Goal: Task Accomplishment & Management: Use online tool/utility

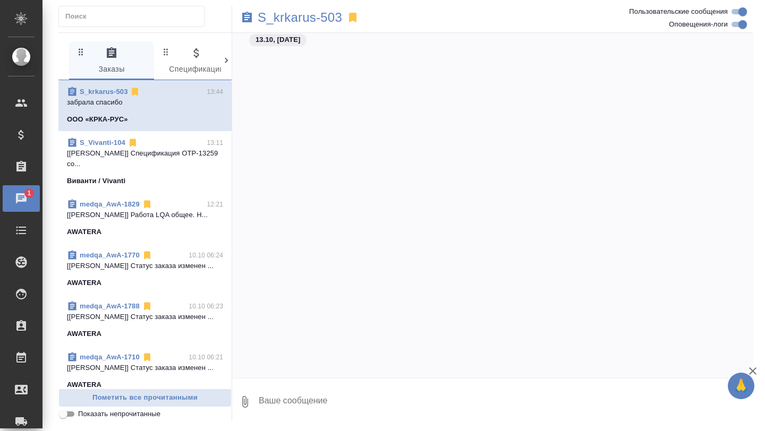
scroll to position [114293, 0]
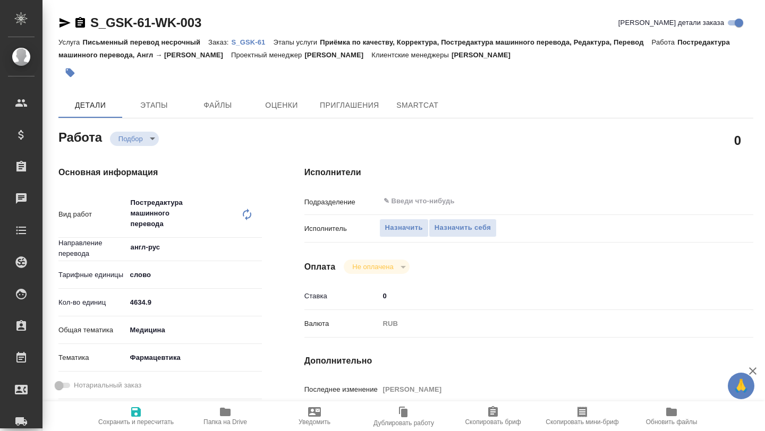
type textarea "x"
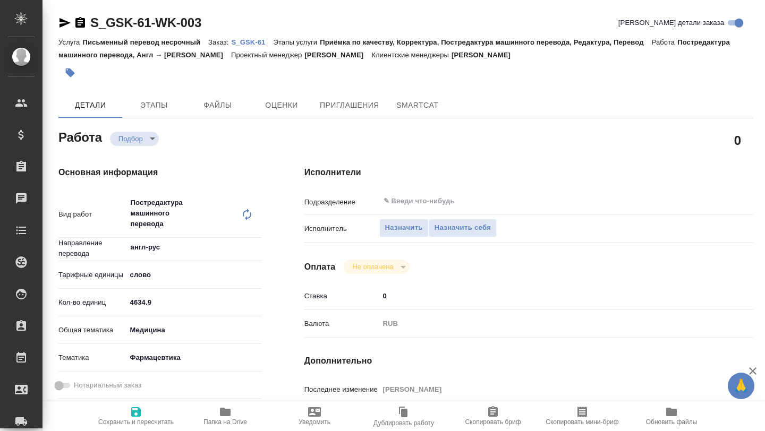
type textarea "x"
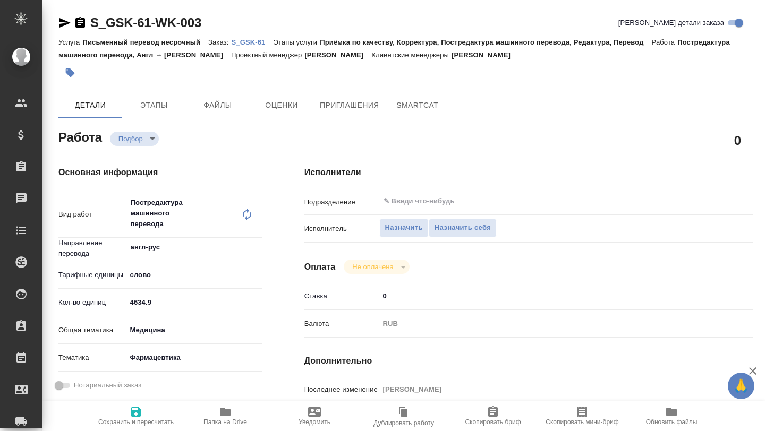
type textarea "x"
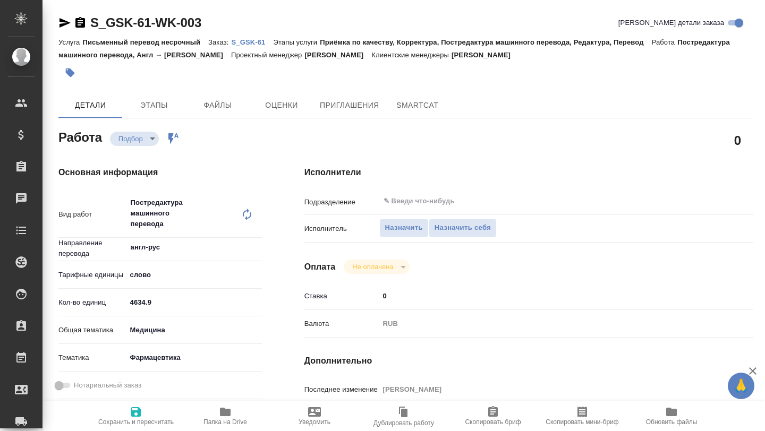
type textarea "x"
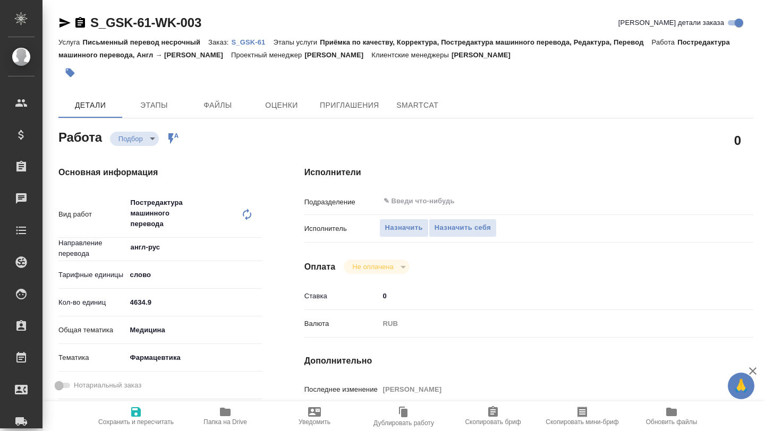
type textarea "x"
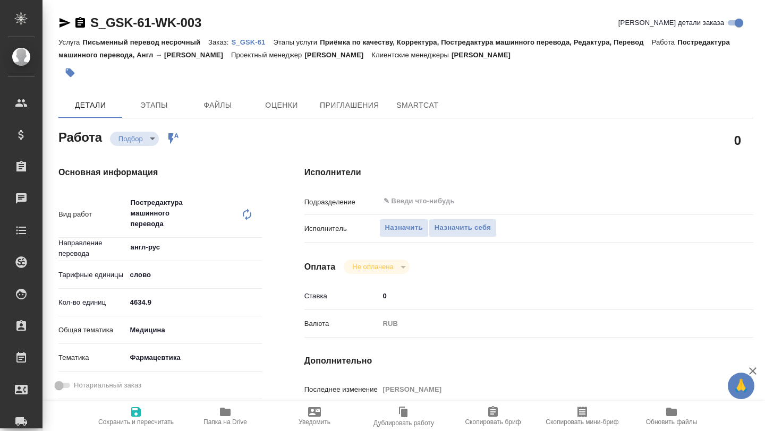
type textarea "x"
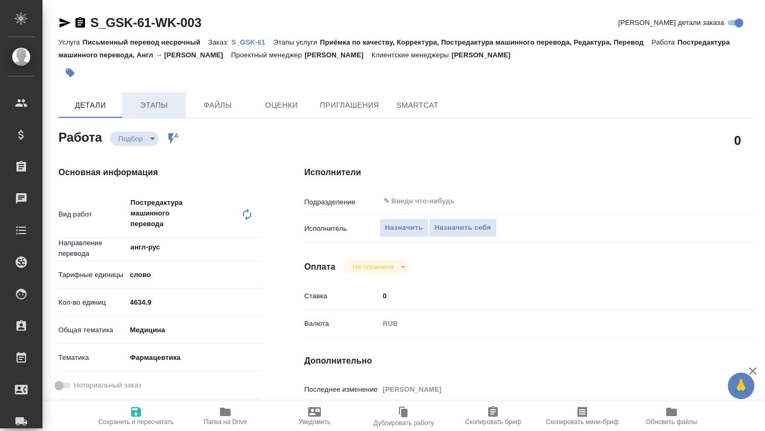
type textarea "x"
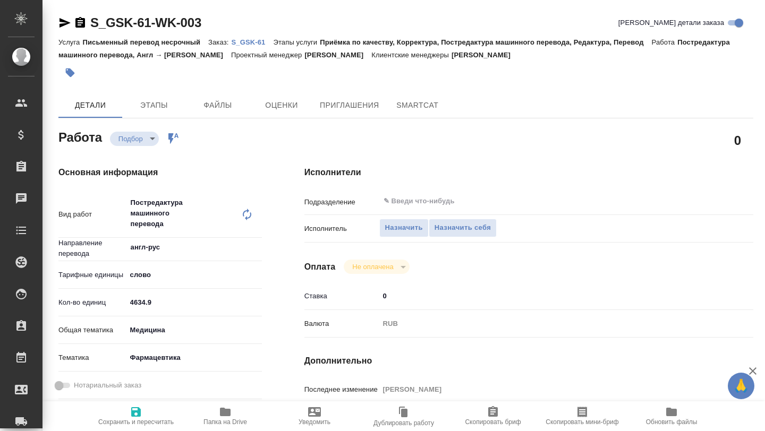
type textarea "x"
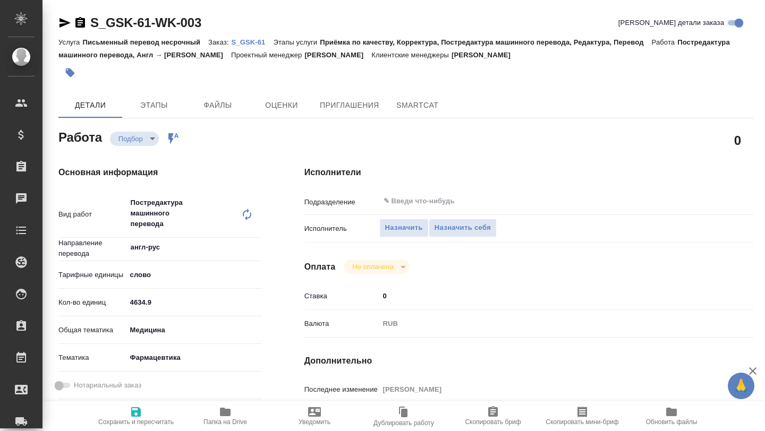
type textarea "x"
